Goal: Task Accomplishment & Management: Manage account settings

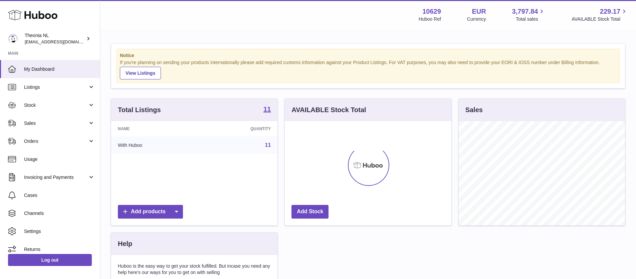
scroll to position [104, 167]
click at [76, 90] on span "Listings" at bounding box center [56, 87] width 64 height 6
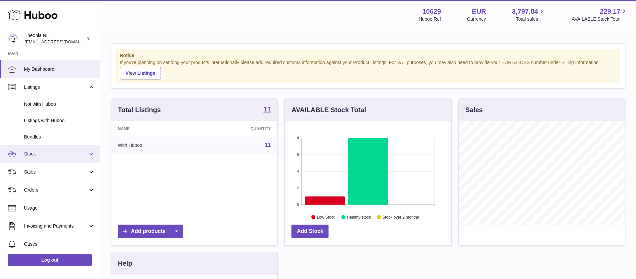
click at [81, 157] on span "Stock" at bounding box center [56, 154] width 64 height 6
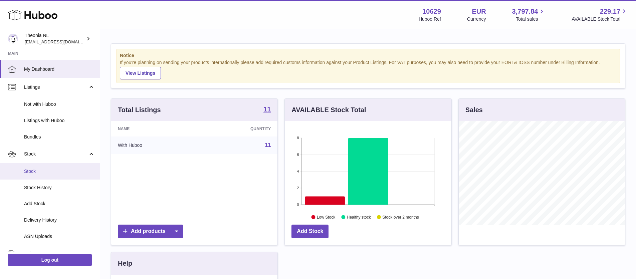
click at [57, 172] on span "Stock" at bounding box center [59, 171] width 71 height 6
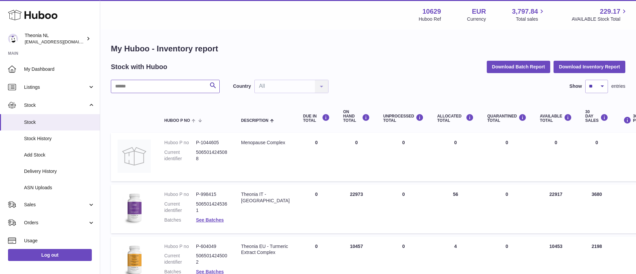
click at [168, 87] on input "text" at bounding box center [165, 86] width 109 height 13
paste input "**********"
type input "**********"
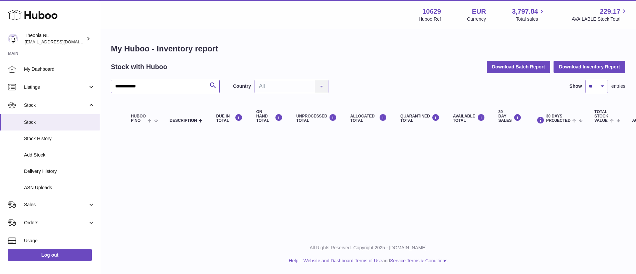
click at [179, 84] on input "**********" at bounding box center [165, 86] width 109 height 13
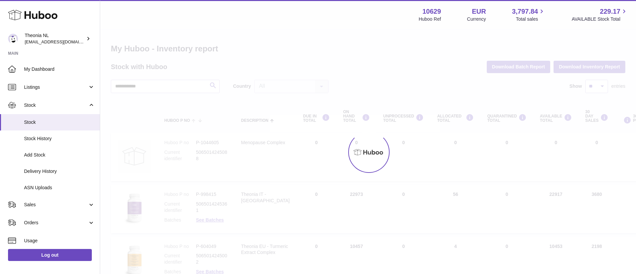
drag, startPoint x: 159, startPoint y: 88, endPoint x: 120, endPoint y: 85, distance: 39.6
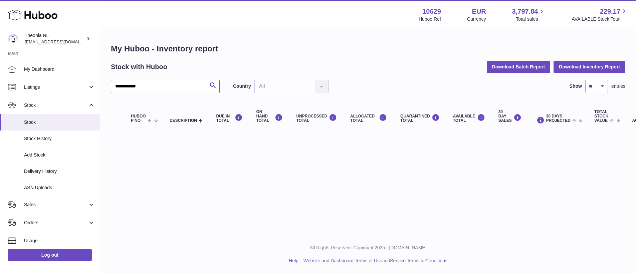
click at [147, 88] on input "**********" at bounding box center [165, 86] width 109 height 13
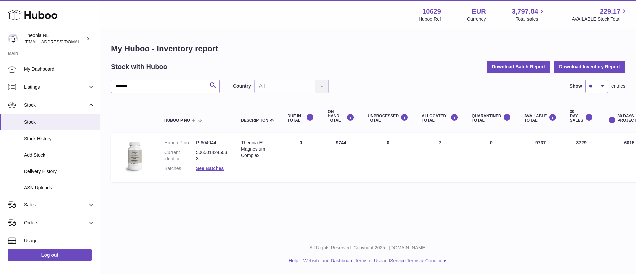
click at [583, 142] on td "30 DAY SALES 3729" at bounding box center [582, 157] width 36 height 49
copy td "3729"
click at [206, 169] on link "See Batches" at bounding box center [210, 168] width 28 height 5
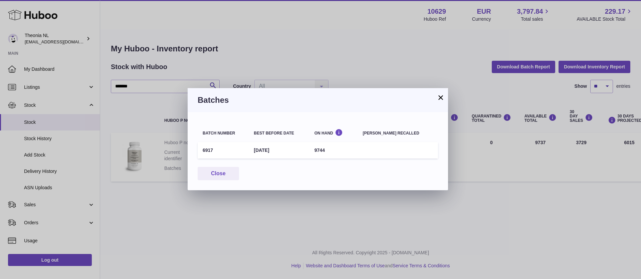
drag, startPoint x: 262, startPoint y: 151, endPoint x: 299, endPoint y: 150, distance: 36.7
click at [299, 150] on td "1st Mar 2028" at bounding box center [279, 150] width 60 height 16
click at [275, 151] on td "1st Mar 2028" at bounding box center [279, 150] width 60 height 16
click at [207, 150] on td "6917" at bounding box center [223, 150] width 51 height 16
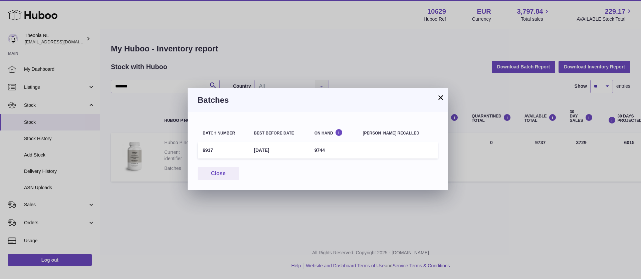
click at [207, 150] on td "6917" at bounding box center [223, 150] width 51 height 16
click at [442, 98] on button "×" at bounding box center [441, 98] width 8 height 8
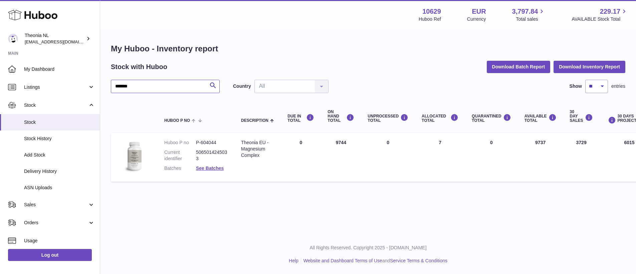
click at [171, 88] on input "*******" at bounding box center [165, 86] width 109 height 13
click at [172, 88] on input "*******" at bounding box center [165, 86] width 109 height 13
paste input "*"
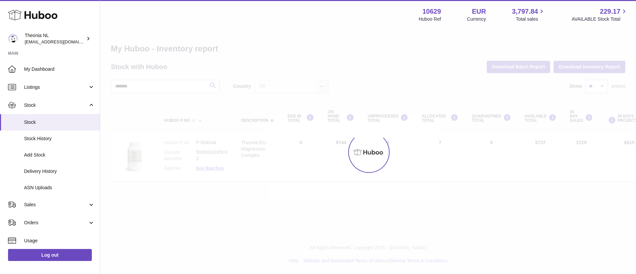
click at [167, 86] on div at bounding box center [368, 152] width 536 height 244
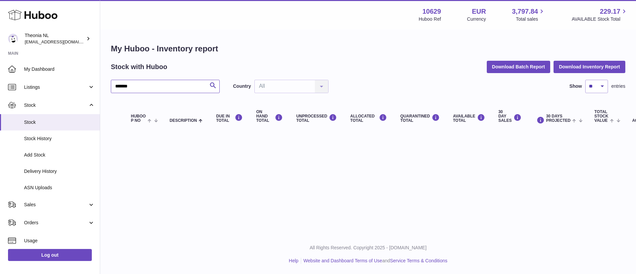
click at [153, 84] on input "*******" at bounding box center [165, 86] width 109 height 13
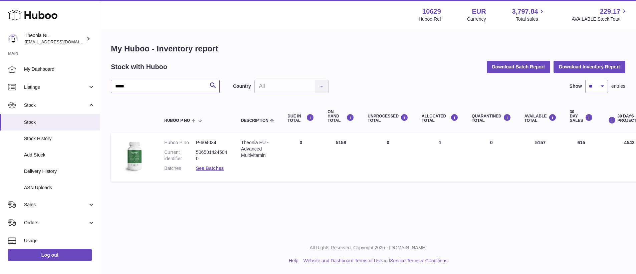
type input "*****"
drag, startPoint x: 336, startPoint y: 142, endPoint x: 348, endPoint y: 143, distance: 12.4
click at [348, 143] on td "ON HAND Total 5158" at bounding box center [341, 157] width 40 height 49
click at [341, 143] on td "ON HAND Total 5158" at bounding box center [341, 157] width 40 height 49
click at [215, 168] on link "See Batches" at bounding box center [210, 168] width 28 height 5
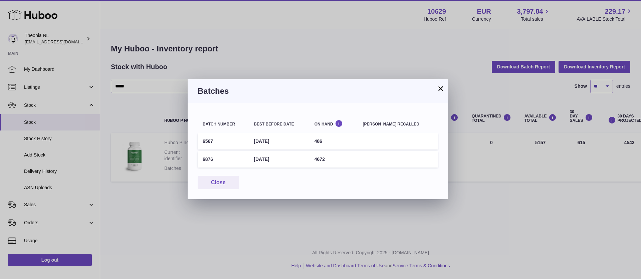
drag, startPoint x: 250, startPoint y: 158, endPoint x: 316, endPoint y: 161, distance: 66.5
click at [315, 161] on tr "6876 1st Mar 2028 4672" at bounding box center [318, 159] width 241 height 16
drag, startPoint x: 327, startPoint y: 162, endPoint x: 338, endPoint y: 163, distance: 11.4
click at [338, 163] on td "4672" at bounding box center [334, 159] width 48 height 16
drag, startPoint x: 340, startPoint y: 161, endPoint x: 326, endPoint y: 160, distance: 14.1
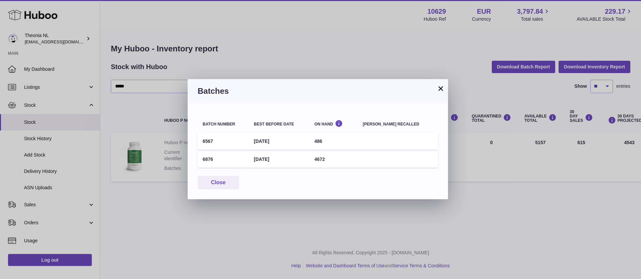
click at [326, 160] on td "4672" at bounding box center [334, 159] width 48 height 16
drag, startPoint x: 338, startPoint y: 160, endPoint x: 326, endPoint y: 155, distance: 13.4
click at [335, 159] on td "4672" at bounding box center [334, 159] width 48 height 16
click at [337, 143] on td "486" at bounding box center [334, 141] width 48 height 16
click at [440, 89] on button "×" at bounding box center [441, 89] width 8 height 8
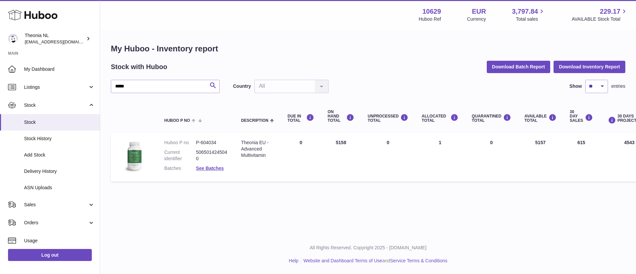
click at [337, 141] on td "ON HAND Total 5158" at bounding box center [341, 157] width 40 height 49
click at [211, 171] on dd "See Batches" at bounding box center [212, 168] width 32 height 6
click at [215, 173] on dl "Huboo P no P-604034 Current identifier 5065014245040 Batches See Batches" at bounding box center [195, 157] width 63 height 35
click at [215, 172] on dl "Huboo P no P-604034 Current identifier 5065014245040 Batches See Batches" at bounding box center [195, 157] width 63 height 35
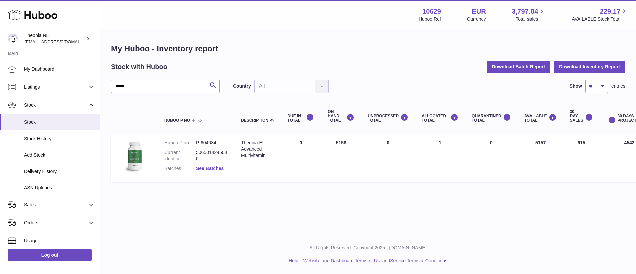
click at [219, 169] on link "See Batches" at bounding box center [210, 168] width 28 height 5
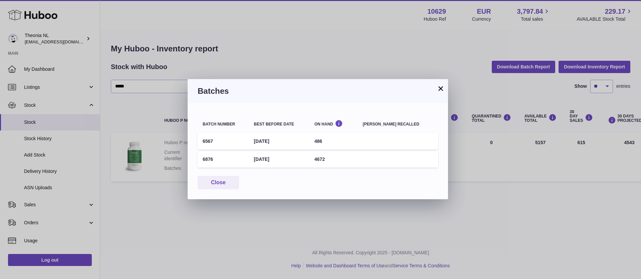
drag, startPoint x: 260, startPoint y: 140, endPoint x: 306, endPoint y: 146, distance: 46.4
click at [302, 145] on td "1st Nov 2027" at bounding box center [279, 141] width 60 height 16
drag, startPoint x: 289, startPoint y: 160, endPoint x: 221, endPoint y: 157, distance: 67.6
click at [250, 158] on tr "6876 1st Mar 2028 4672" at bounding box center [318, 159] width 241 height 16
drag, startPoint x: 257, startPoint y: 136, endPoint x: 340, endPoint y: 140, distance: 83.9
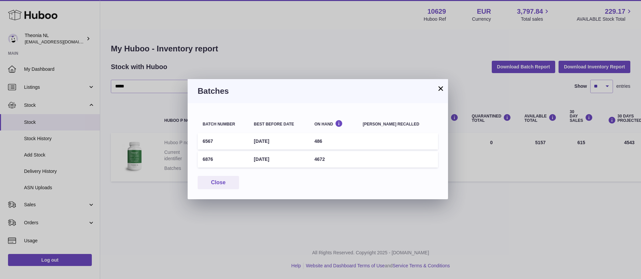
click at [340, 140] on tr "6567 1st Nov 2027 486" at bounding box center [318, 141] width 241 height 16
drag, startPoint x: 264, startPoint y: 167, endPoint x: 340, endPoint y: 164, distance: 75.9
click at [338, 164] on tr "6876 1st Mar 2028 4672" at bounding box center [318, 159] width 241 height 16
click at [442, 88] on button "×" at bounding box center [441, 89] width 8 height 8
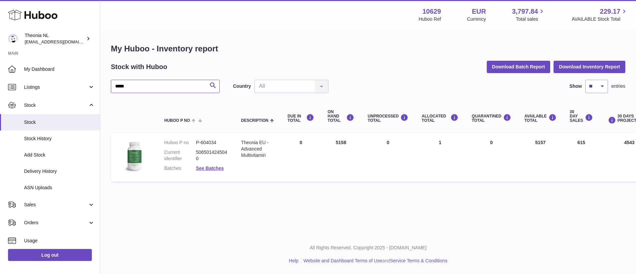
click at [169, 87] on input "*****" at bounding box center [165, 86] width 109 height 13
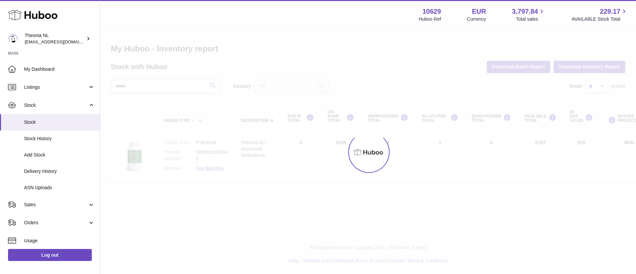
click at [177, 74] on div at bounding box center [368, 152] width 536 height 244
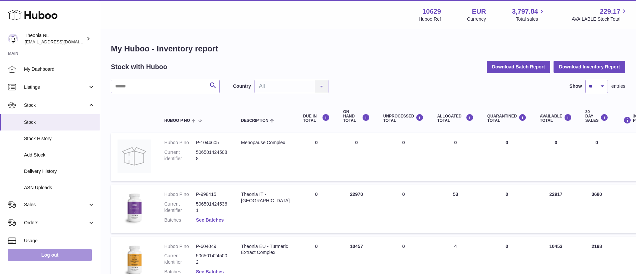
click at [57, 261] on link "Log out" at bounding box center [50, 255] width 84 height 12
